Goal: Navigation & Orientation: Understand site structure

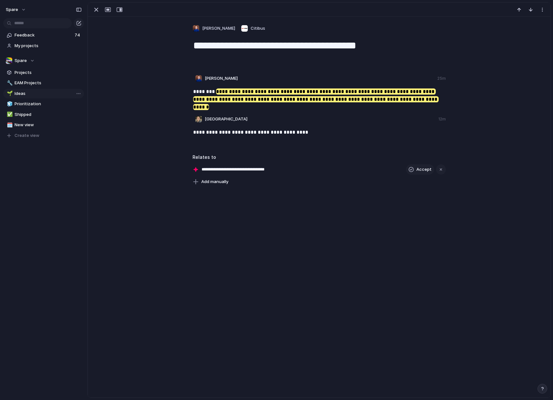
click at [18, 95] on span "Ideas" at bounding box center [48, 93] width 67 height 6
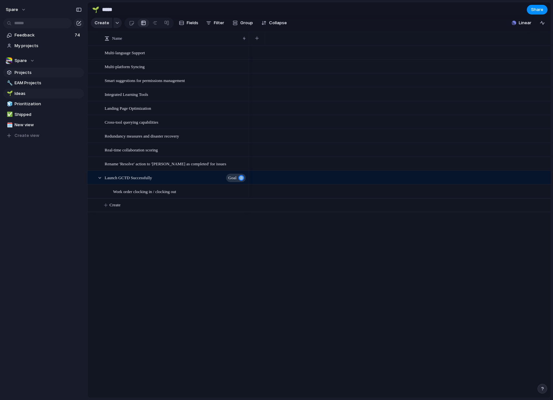
click at [20, 70] on span "Projects" at bounding box center [48, 72] width 67 height 6
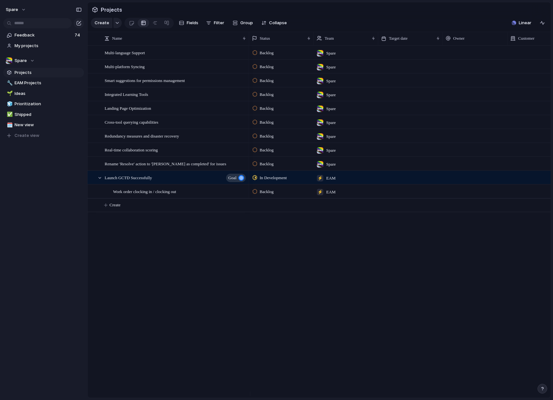
click at [24, 109] on div "🔧 EAM Projects 🌱 Ideas 🧊 Prioritization ✅ Shipped 🗓️ New view To pick up a drag…" at bounding box center [43, 109] width 81 height 62
click at [24, 106] on span "Prioritization" at bounding box center [48, 104] width 67 height 6
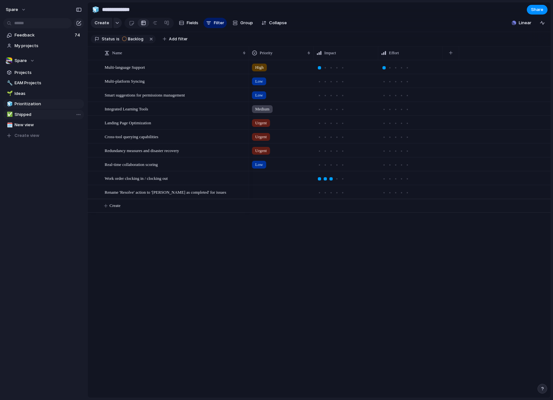
click at [27, 111] on span "Shipped" at bounding box center [48, 114] width 67 height 6
type input "*******"
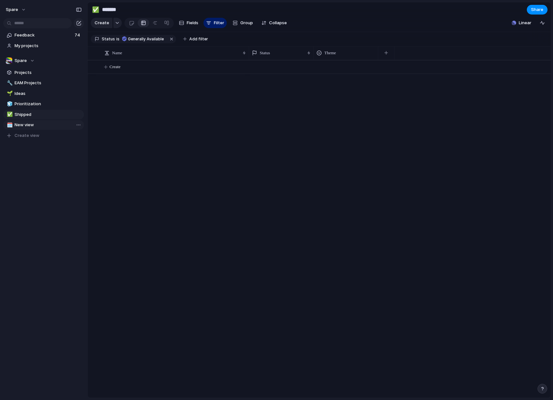
click at [25, 120] on link "🗓️ New view" at bounding box center [43, 125] width 81 height 10
